Goal: Navigation & Orientation: Find specific page/section

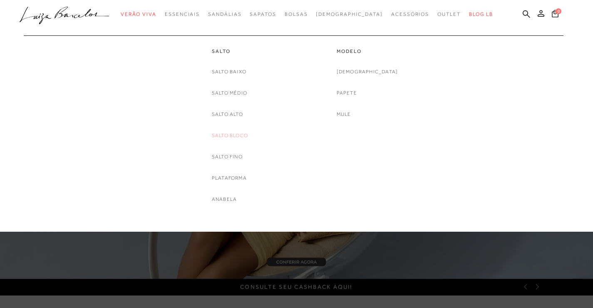
click at [237, 138] on link "Salto Bloco" at bounding box center [230, 135] width 36 height 9
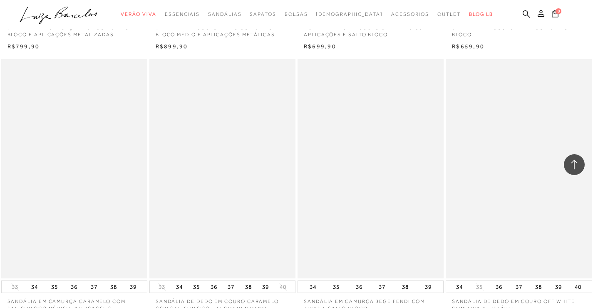
scroll to position [1582, 0]
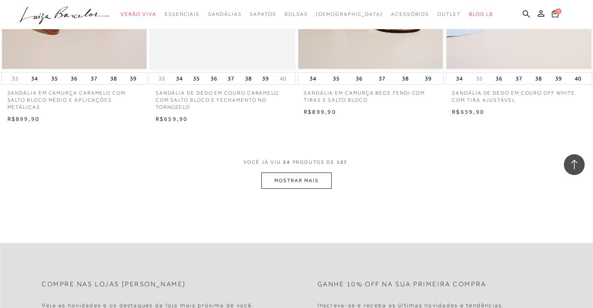
click at [290, 189] on button "MOSTRAR MAIS" at bounding box center [296, 180] width 70 height 16
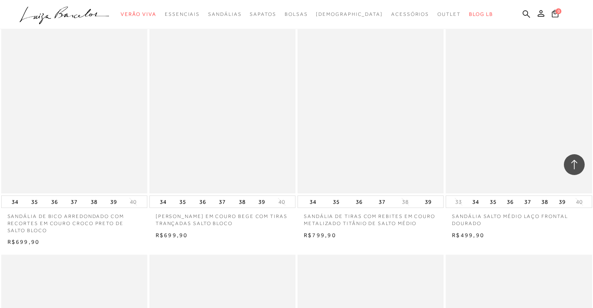
scroll to position [2706, 0]
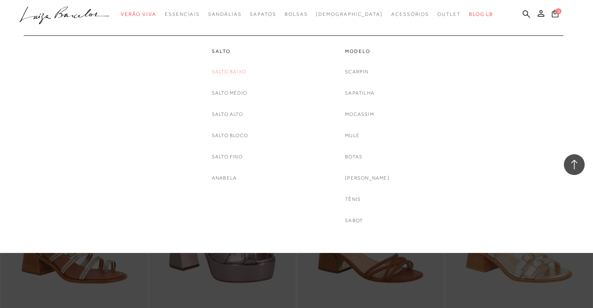
click at [237, 73] on link "Salto Baixo" at bounding box center [229, 71] width 35 height 9
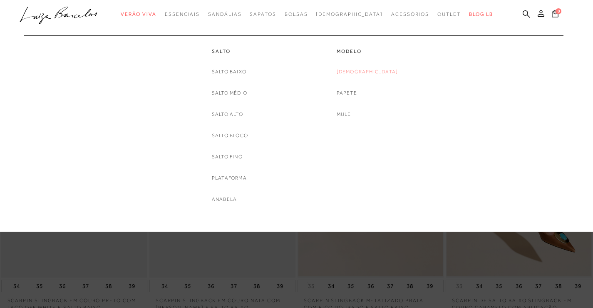
click at [378, 71] on link "[DEMOGRAPHIC_DATA]" at bounding box center [368, 71] width 62 height 9
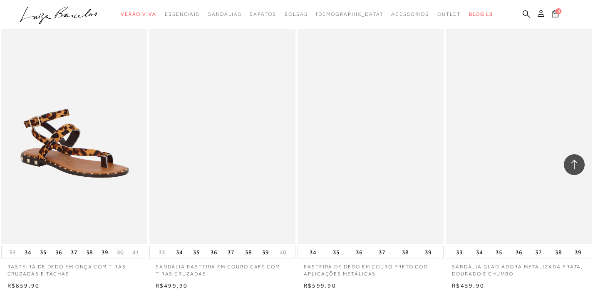
scroll to position [1582, 0]
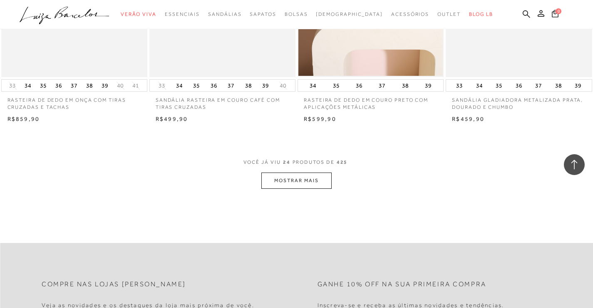
click at [278, 180] on button "MOSTRAR MAIS" at bounding box center [296, 180] width 70 height 16
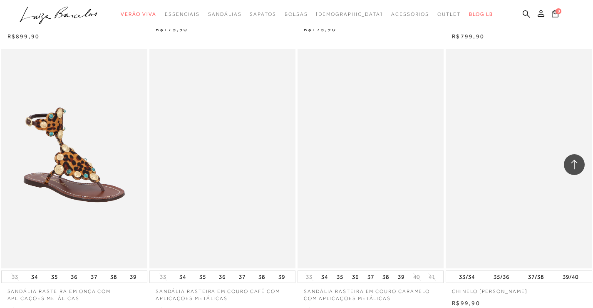
scroll to position [3206, 0]
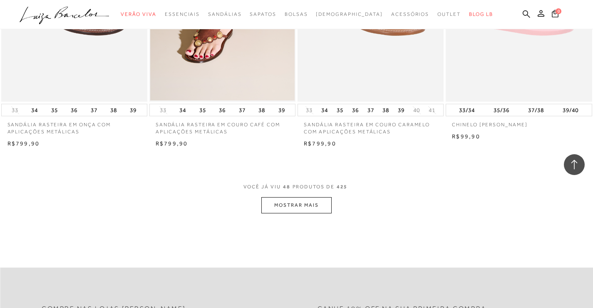
click at [309, 207] on button "MOSTRAR MAIS" at bounding box center [296, 205] width 70 height 16
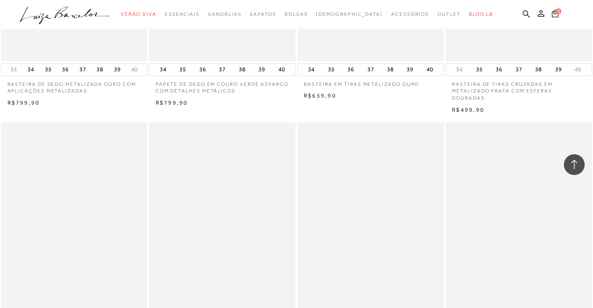
scroll to position [4830, 0]
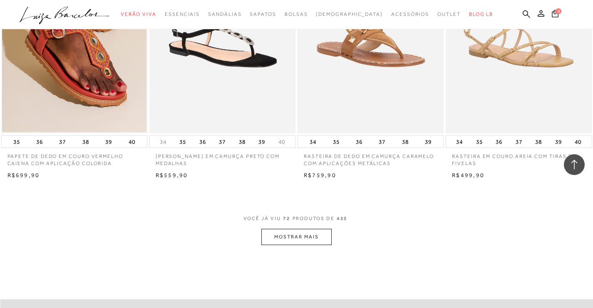
click at [306, 237] on button "MOSTRAR MAIS" at bounding box center [296, 237] width 70 height 16
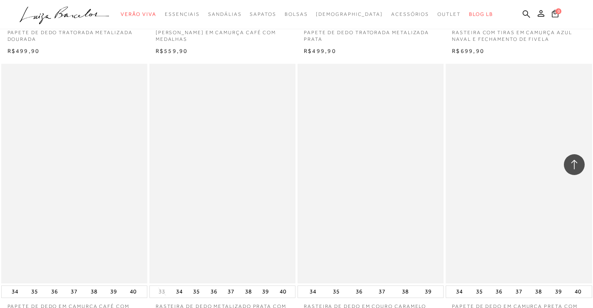
scroll to position [6454, 0]
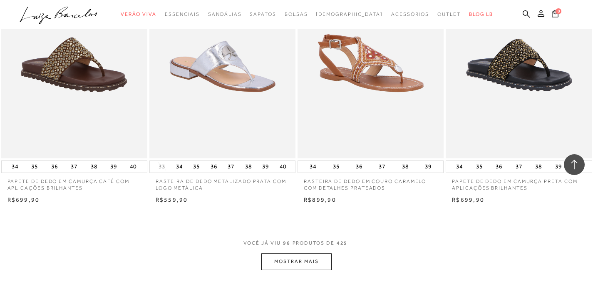
click at [310, 253] on button "MOSTRAR MAIS" at bounding box center [296, 261] width 70 height 16
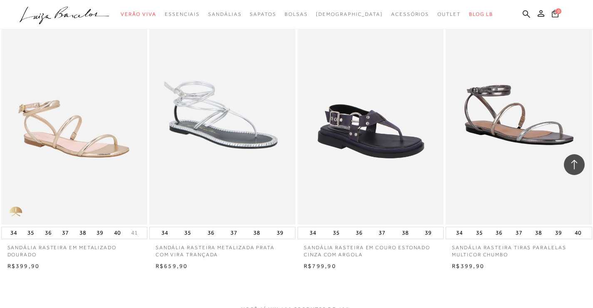
scroll to position [8203, 0]
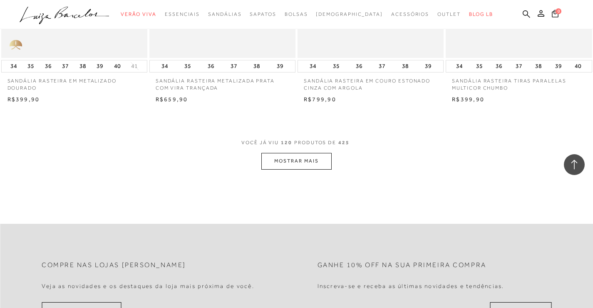
click at [287, 161] on button "MOSTRAR MAIS" at bounding box center [296, 161] width 70 height 16
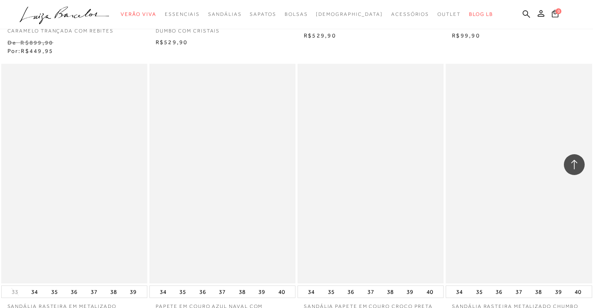
scroll to position [9759, 0]
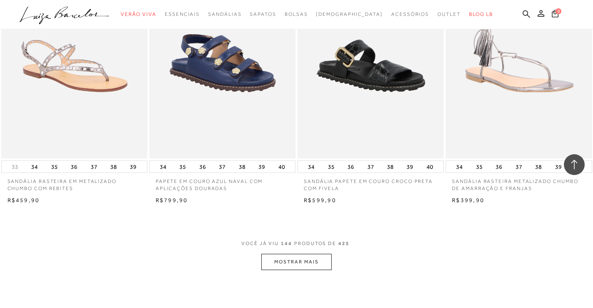
click at [306, 259] on button "MOSTRAR MAIS" at bounding box center [296, 262] width 70 height 16
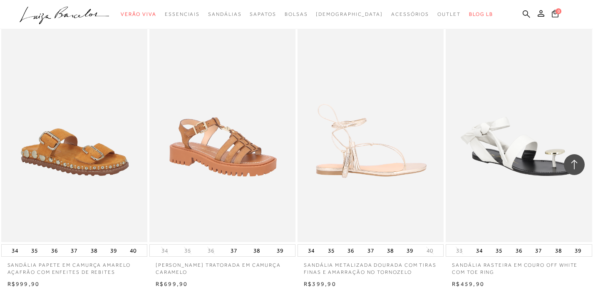
scroll to position [11467, 0]
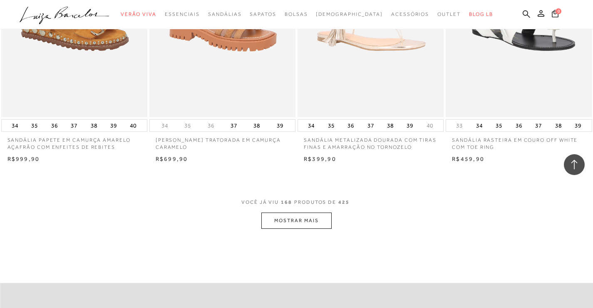
click at [319, 212] on button "MOSTRAR MAIS" at bounding box center [296, 220] width 70 height 16
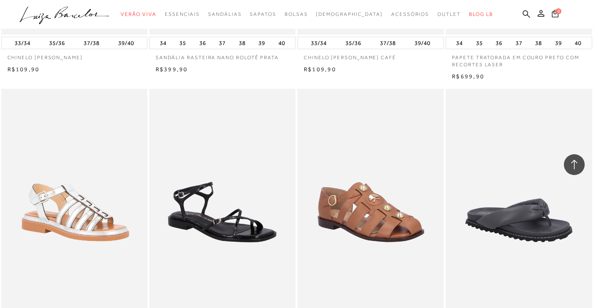
scroll to position [13132, 0]
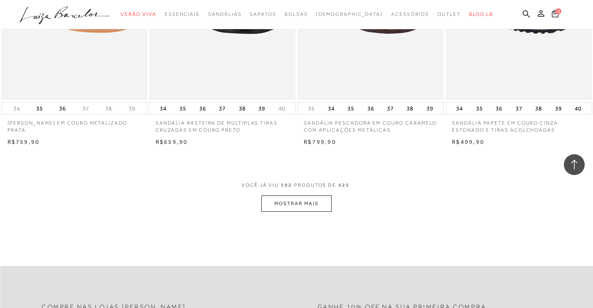
click at [265, 195] on button "MOSTRAR MAIS" at bounding box center [296, 203] width 70 height 16
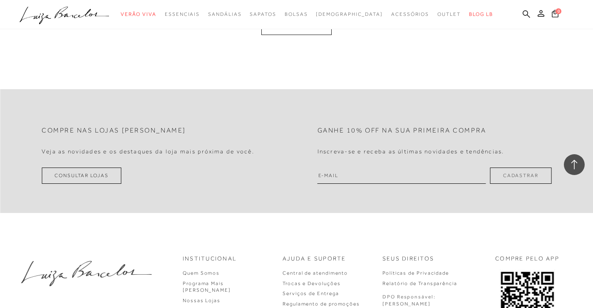
scroll to position [14881, 0]
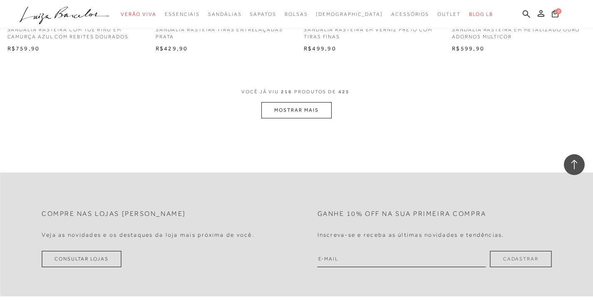
click at [302, 102] on button "MOSTRAR MAIS" at bounding box center [296, 110] width 70 height 16
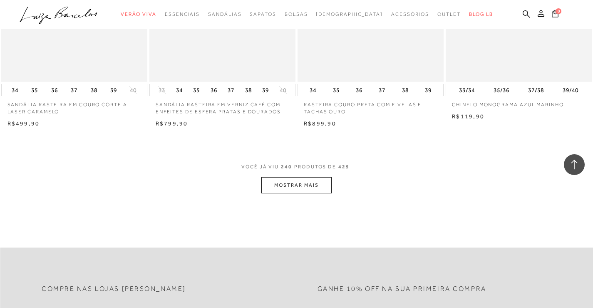
scroll to position [16505, 0]
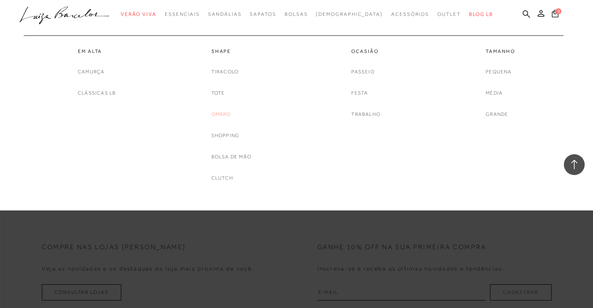
click at [228, 115] on link "Ombro" at bounding box center [222, 114] width 20 height 9
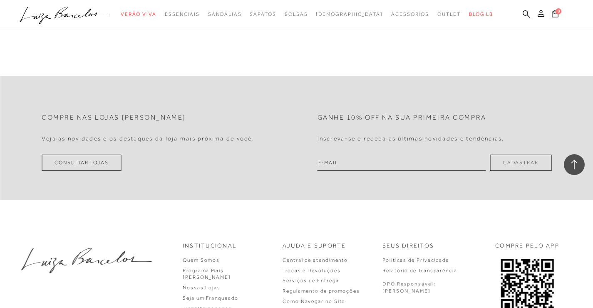
scroll to position [1707, 0]
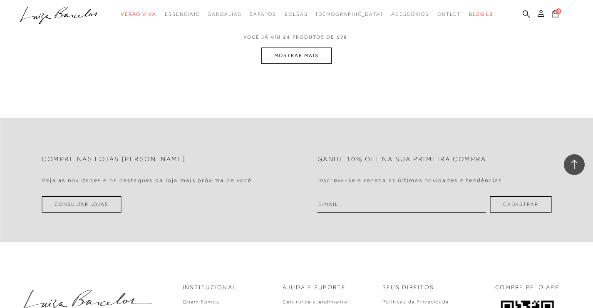
click at [298, 62] on button "MOSTRAR MAIS" at bounding box center [296, 55] width 70 height 16
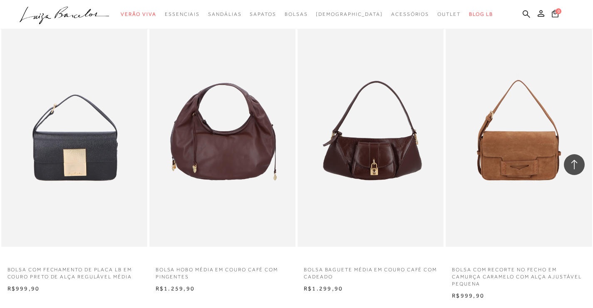
scroll to position [2025, 0]
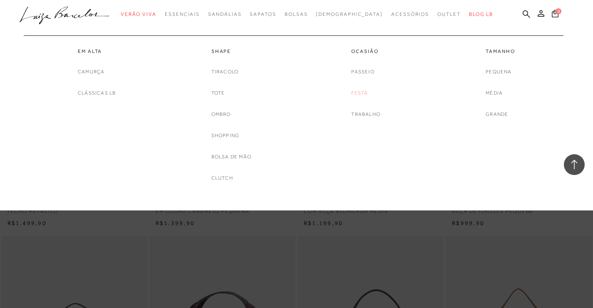
click at [361, 94] on link "Festa" at bounding box center [359, 93] width 17 height 9
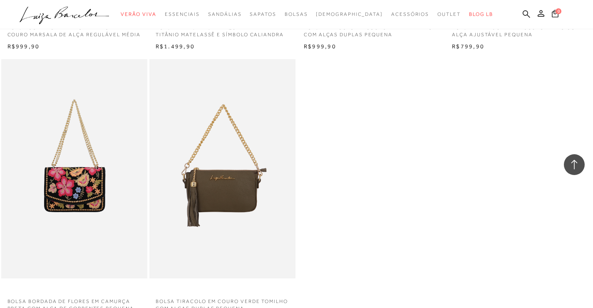
scroll to position [1582, 0]
